Goal: Information Seeking & Learning: Learn about a topic

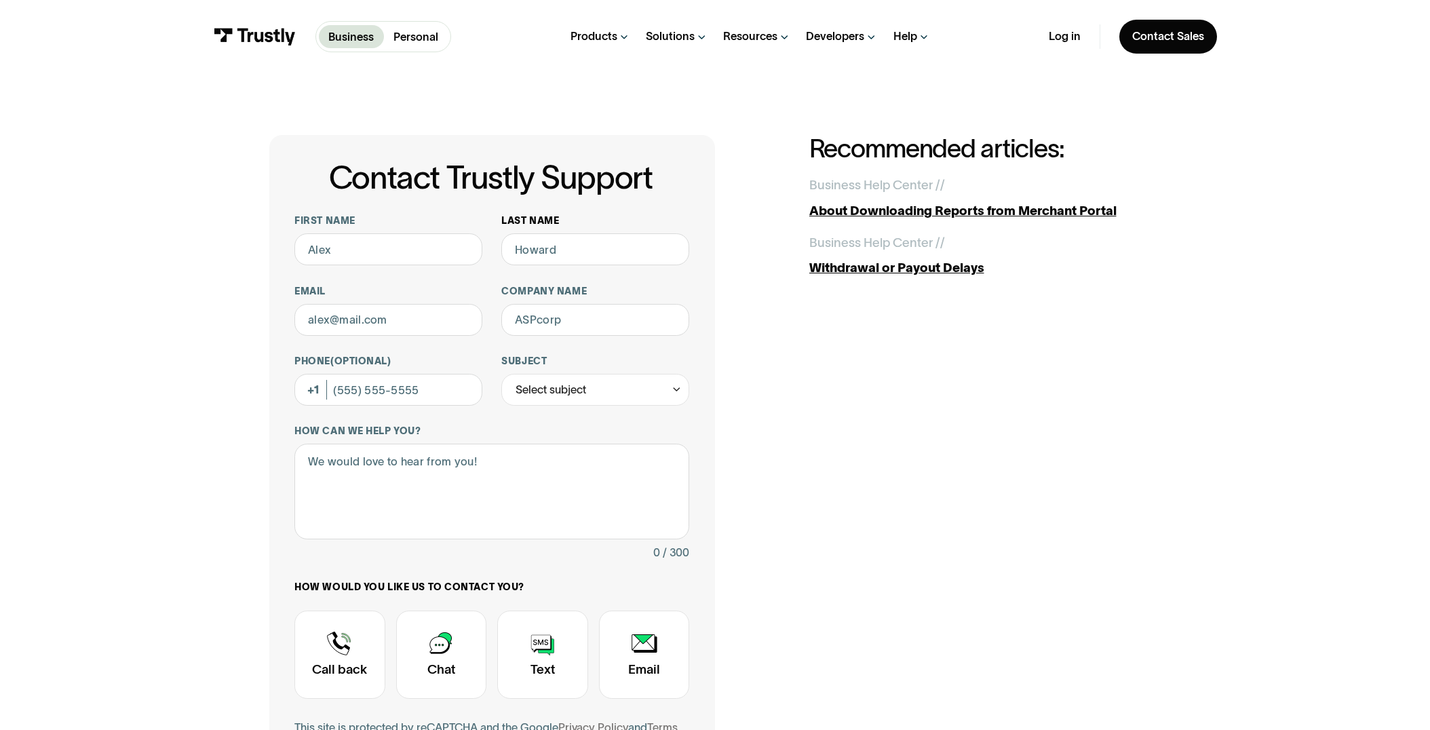
scroll to position [3, 0]
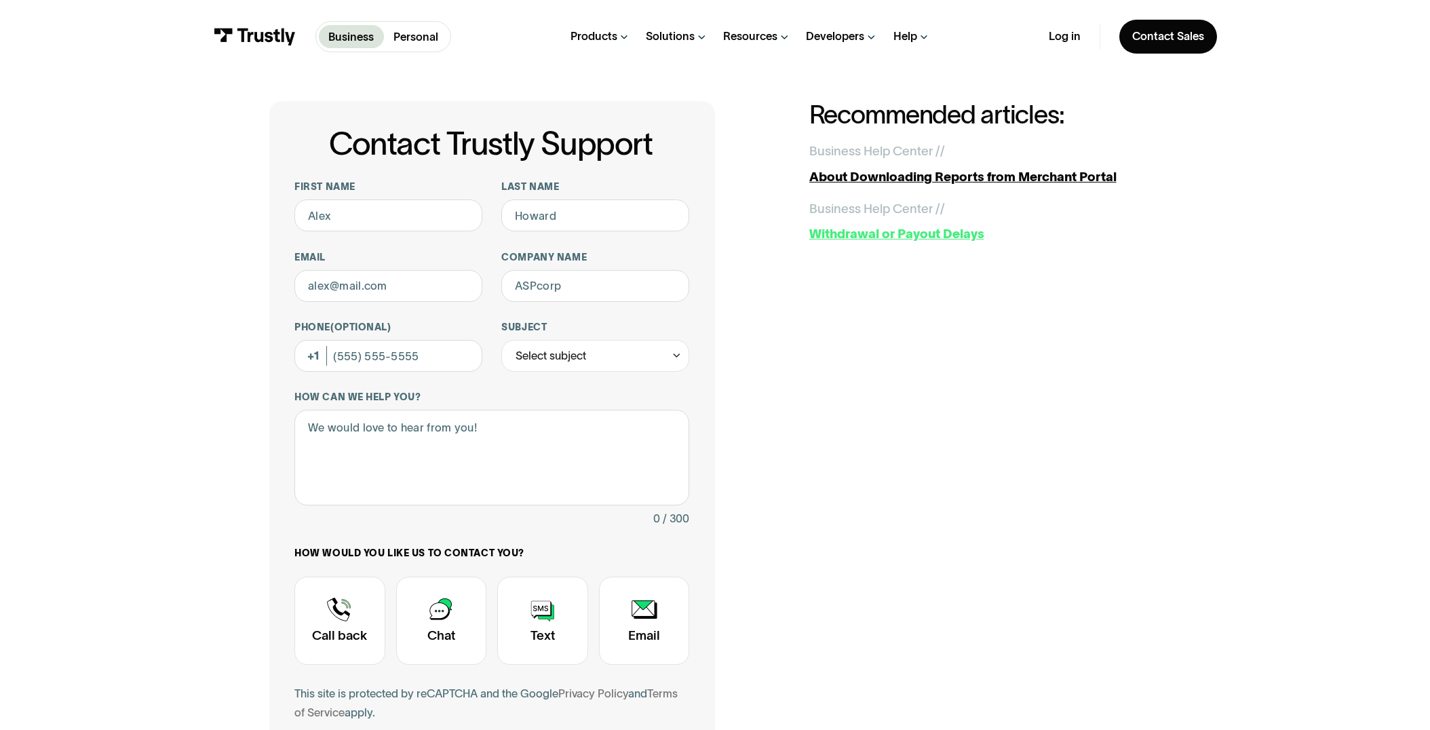
scroll to position [38, 0]
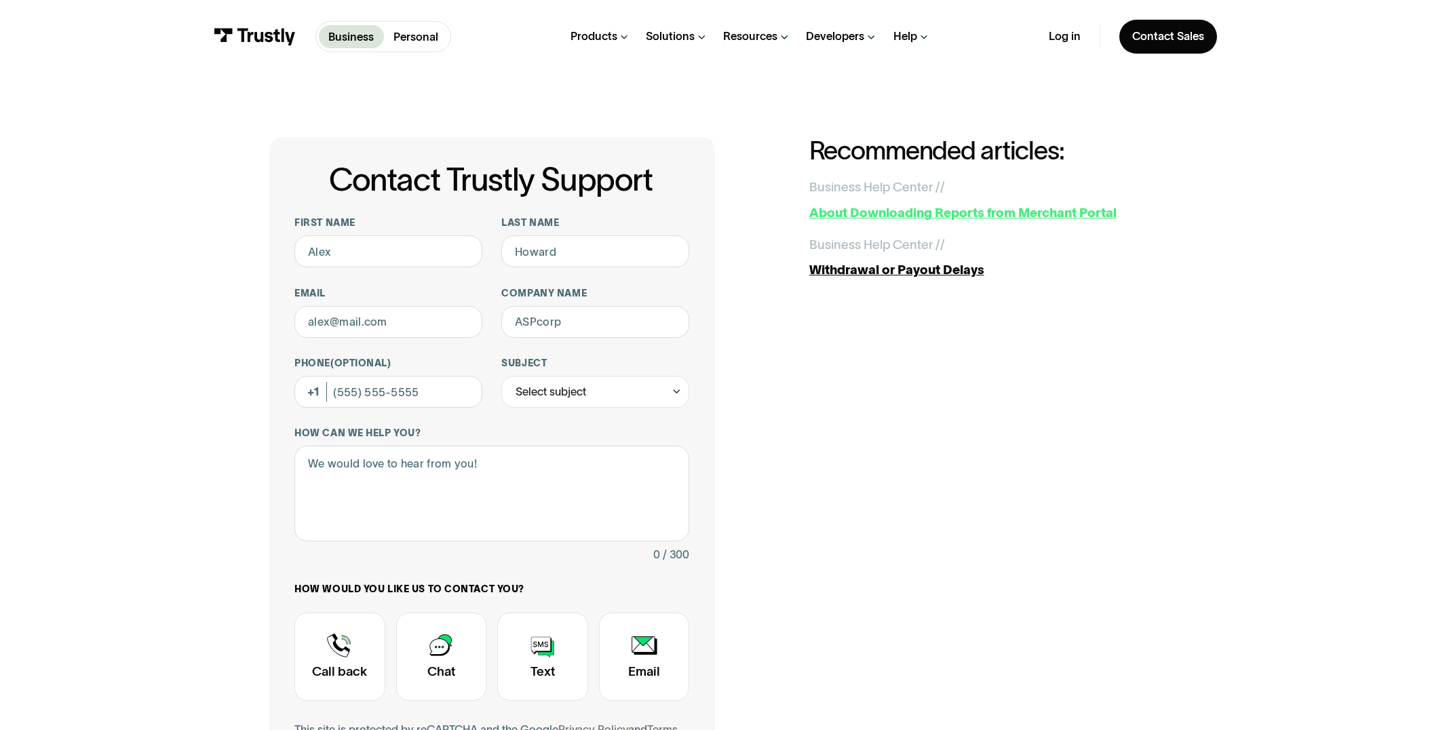
click at [1049, 212] on div "About Downloading Reports from Merchant Portal" at bounding box center [985, 212] width 352 height 19
click at [904, 273] on div "Withdrawal or Payout Delays" at bounding box center [985, 269] width 352 height 19
click at [1288, 183] on div "Contact Trustly Support First name Last name Email Company name Phone (Optional…" at bounding box center [715, 498] width 1366 height 851
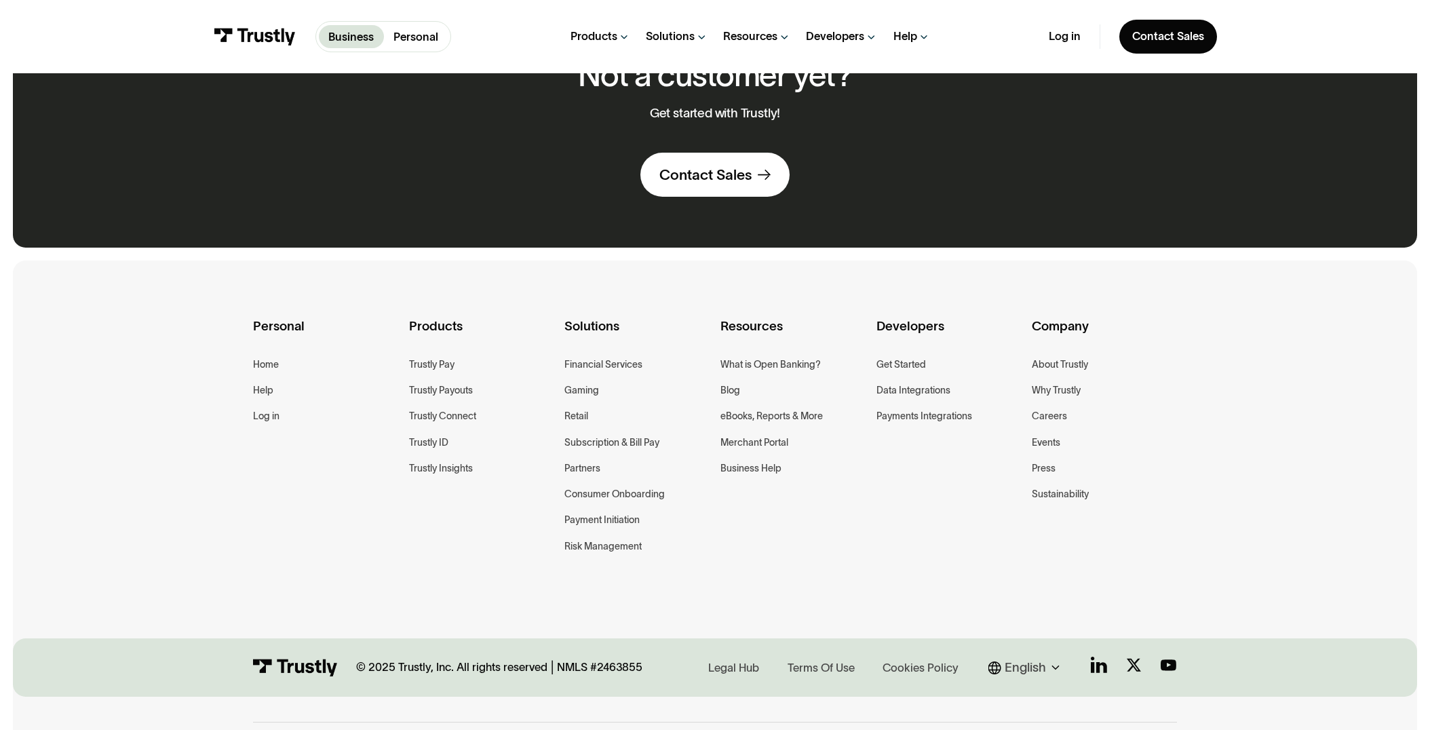
scroll to position [968, 0]
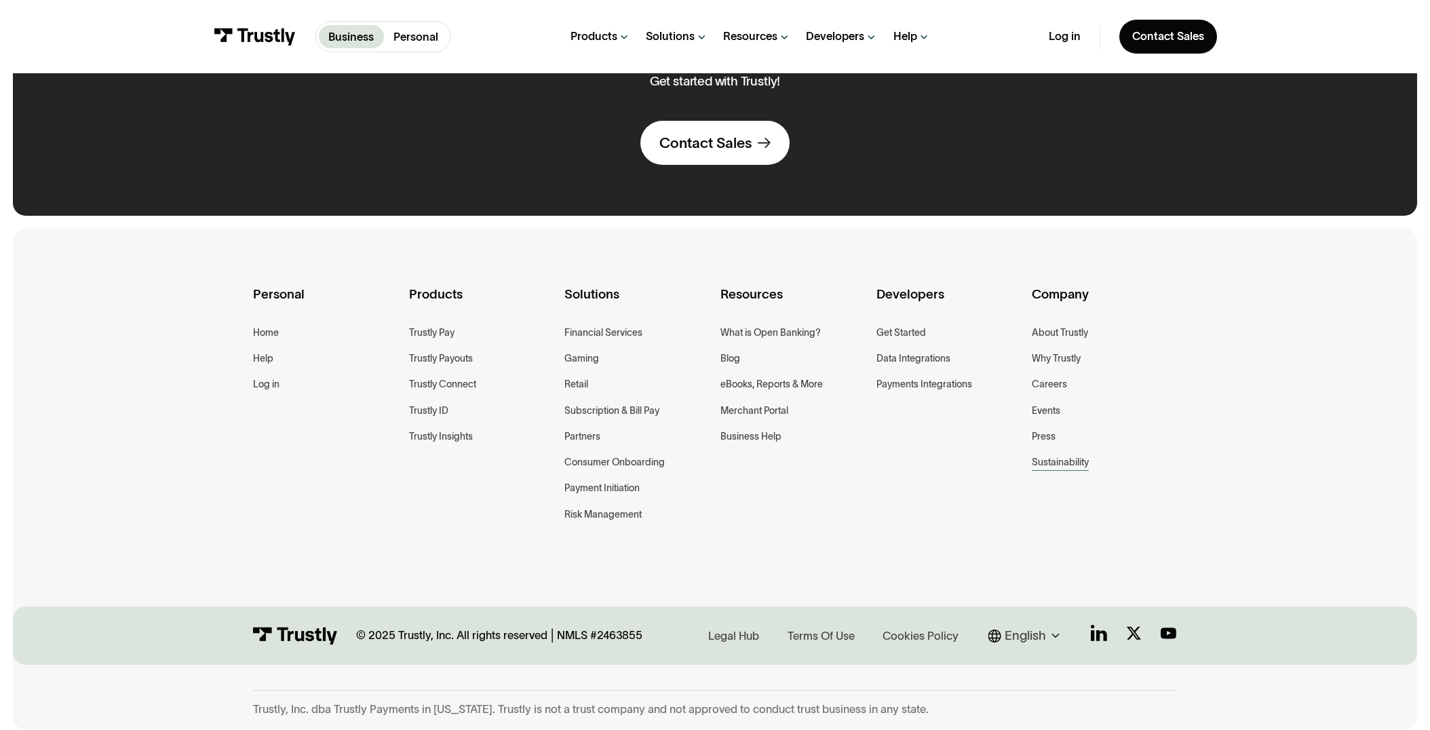
click at [1072, 462] on div "Sustainability" at bounding box center [1060, 462] width 57 height 16
